Goal: Use online tool/utility: Utilize a website feature to perform a specific function

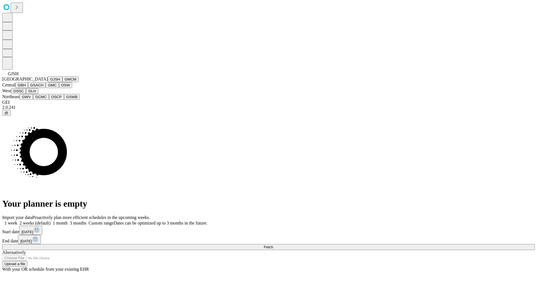
click at [48, 82] on button "GJSH" at bounding box center [55, 79] width 15 height 6
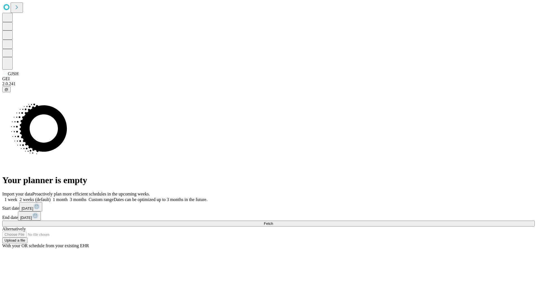
click at [68, 197] on label "1 month" at bounding box center [59, 199] width 17 height 5
click at [273, 222] on span "Fetch" at bounding box center [268, 224] width 9 height 4
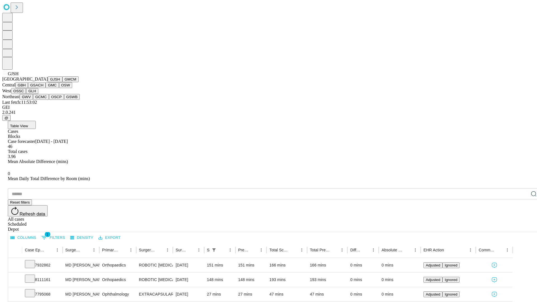
click at [62, 82] on button "GMCM" at bounding box center [70, 79] width 16 height 6
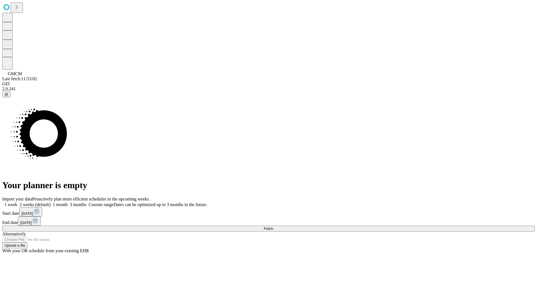
click at [273, 227] on span "Fetch" at bounding box center [268, 229] width 9 height 4
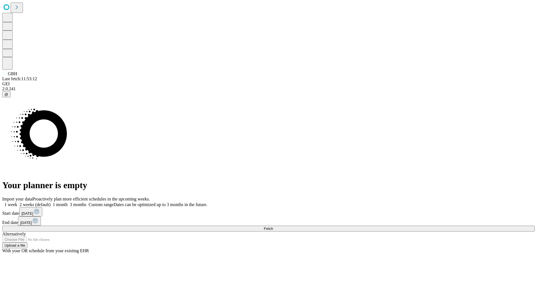
click at [273, 227] on span "Fetch" at bounding box center [268, 229] width 9 height 4
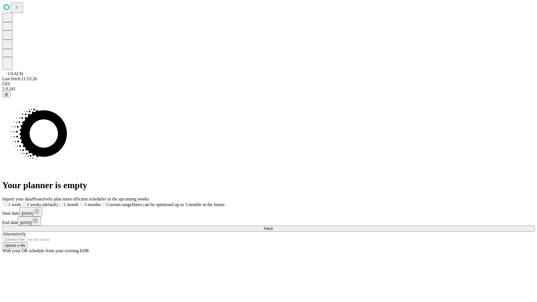
click at [79, 202] on label "1 month" at bounding box center [68, 204] width 21 height 5
click at [273, 227] on span "Fetch" at bounding box center [268, 229] width 9 height 4
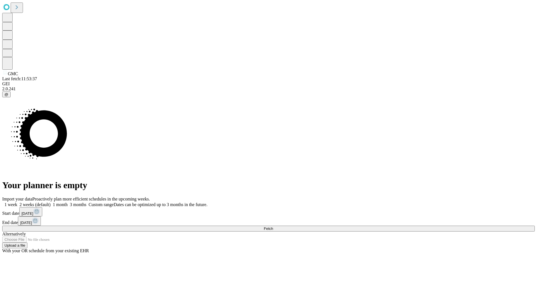
click at [68, 202] on label "1 month" at bounding box center [59, 204] width 17 height 5
click at [273, 227] on span "Fetch" at bounding box center [268, 229] width 9 height 4
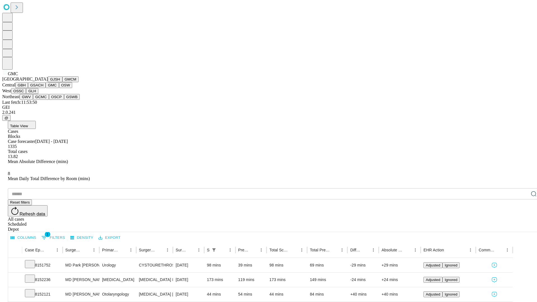
click at [59, 88] on button "OSW" at bounding box center [65, 85] width 13 height 6
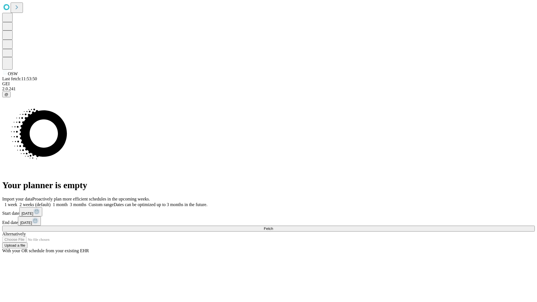
click at [68, 202] on label "1 month" at bounding box center [59, 204] width 17 height 5
click at [273, 227] on span "Fetch" at bounding box center [268, 229] width 9 height 4
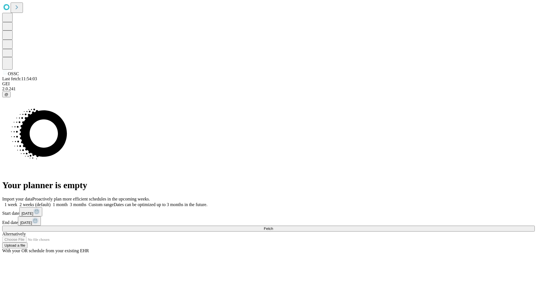
click at [68, 202] on label "1 month" at bounding box center [59, 204] width 17 height 5
click at [273, 227] on span "Fetch" at bounding box center [268, 229] width 9 height 4
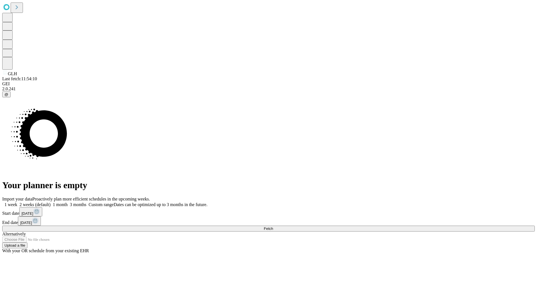
click at [68, 202] on label "1 month" at bounding box center [59, 204] width 17 height 5
click at [273, 227] on span "Fetch" at bounding box center [268, 229] width 9 height 4
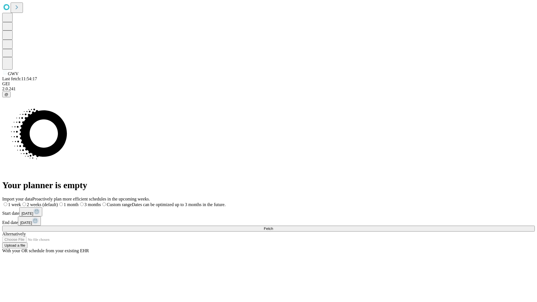
click at [273, 227] on span "Fetch" at bounding box center [268, 229] width 9 height 4
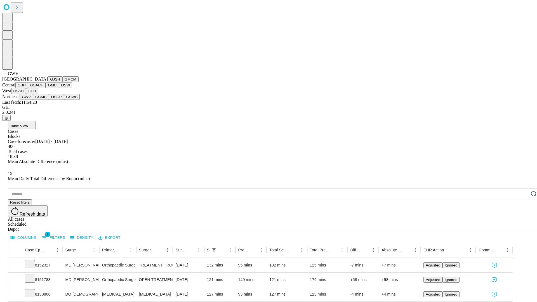
click at [43, 100] on button "GCMC" at bounding box center [41, 97] width 16 height 6
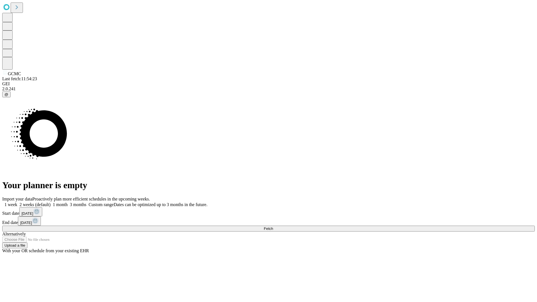
click at [68, 202] on label "1 month" at bounding box center [59, 204] width 17 height 5
click at [273, 227] on span "Fetch" at bounding box center [268, 229] width 9 height 4
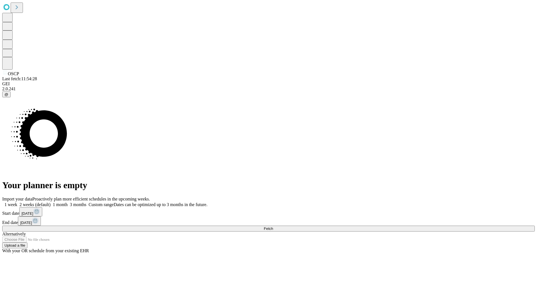
click at [273, 227] on span "Fetch" at bounding box center [268, 229] width 9 height 4
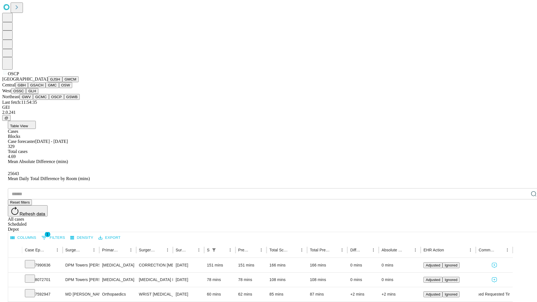
click at [64, 100] on button "GSWB" at bounding box center [72, 97] width 16 height 6
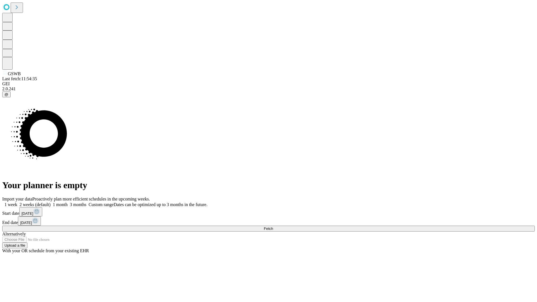
click at [68, 202] on label "1 month" at bounding box center [59, 204] width 17 height 5
click at [273, 227] on span "Fetch" at bounding box center [268, 229] width 9 height 4
